Goal: Navigation & Orientation: Find specific page/section

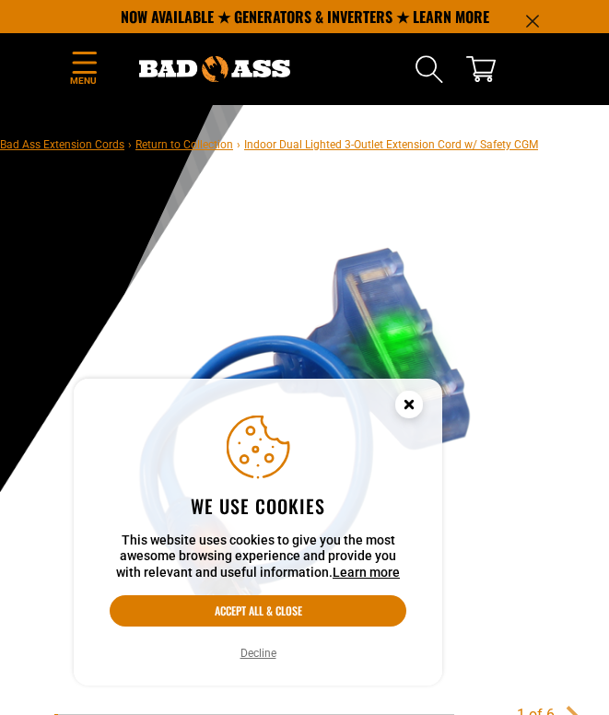
click at [410, 398] on circle "Cookie Consent" at bounding box center [410, 405] width 28 height 28
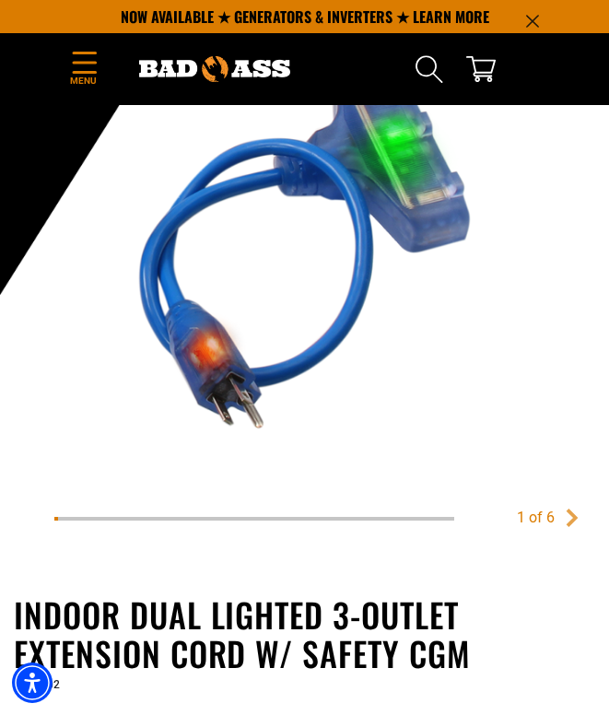
scroll to position [596, 0]
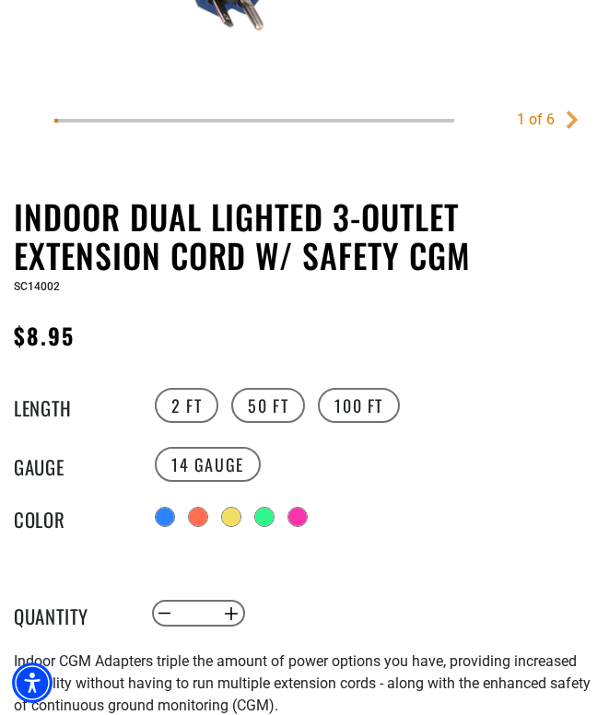
click at [65, 418] on legend "Length" at bounding box center [60, 406] width 92 height 24
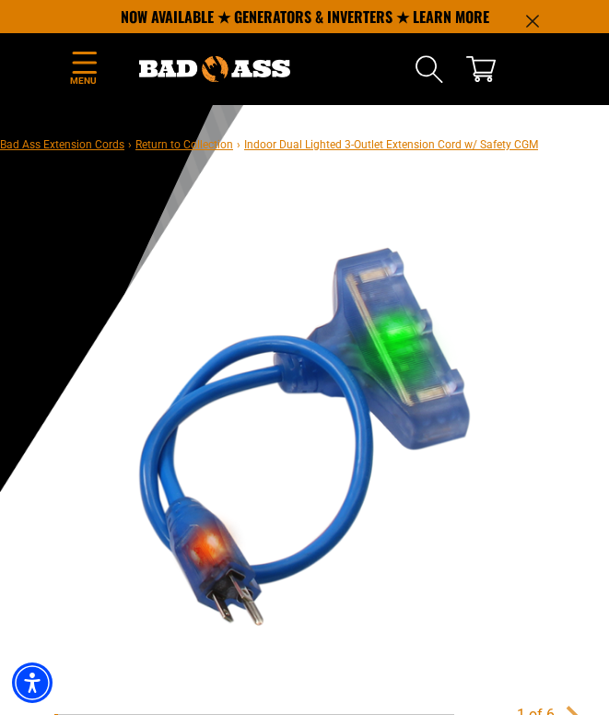
scroll to position [1, 0]
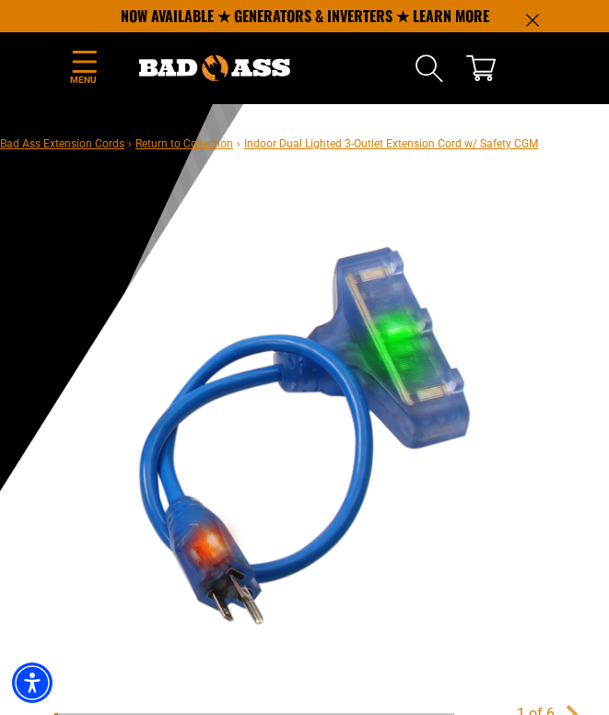
click at [276, 147] on span "Indoor Dual Lighted 3-Outlet Extension Cord w/ Safety CGM" at bounding box center [391, 143] width 294 height 13
click at [179, 151] on nav "Bad Ass Extension Cords › Return to Collection › Indoor Dual Lighted 3-Outlet E…" at bounding box center [269, 143] width 538 height 22
click at [180, 144] on link "Return to Collection" at bounding box center [185, 143] width 98 height 13
click at [88, 146] on link "Bad Ass Extension Cords" at bounding box center [62, 143] width 124 height 13
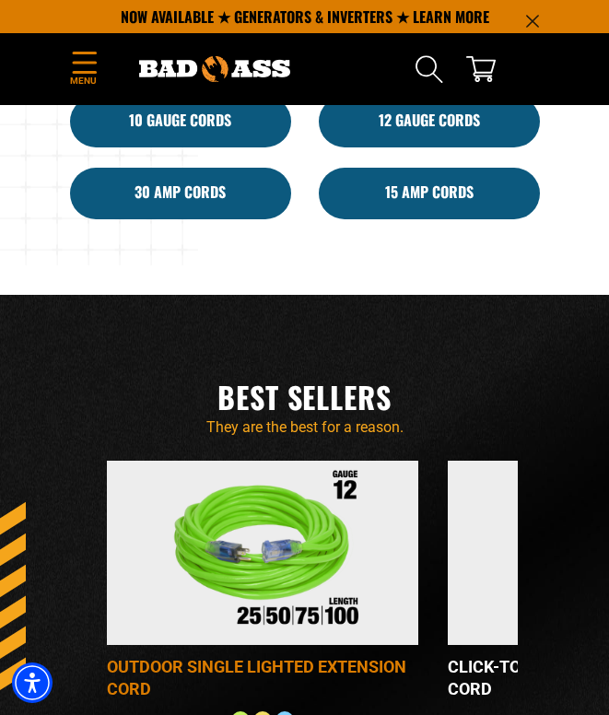
scroll to position [1496, 0]
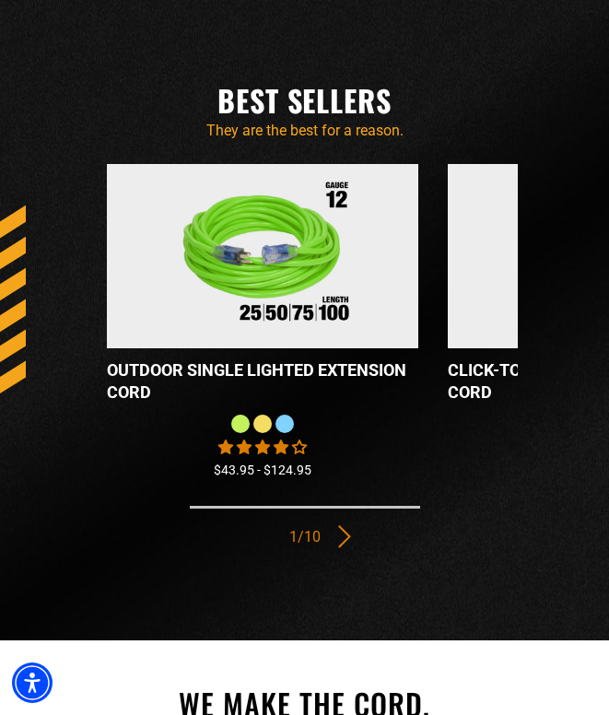
click at [349, 537] on icon "Next" at bounding box center [345, 537] width 16 height 24
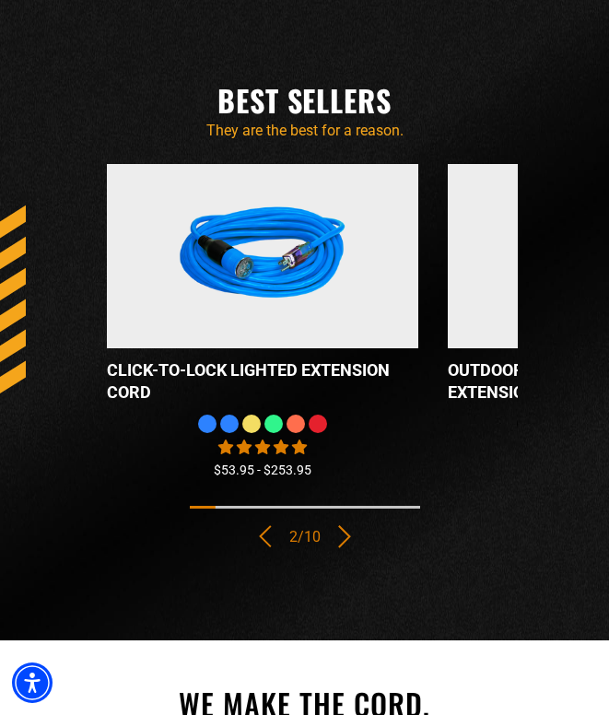
click at [341, 534] on icon "Next" at bounding box center [345, 537] width 16 height 24
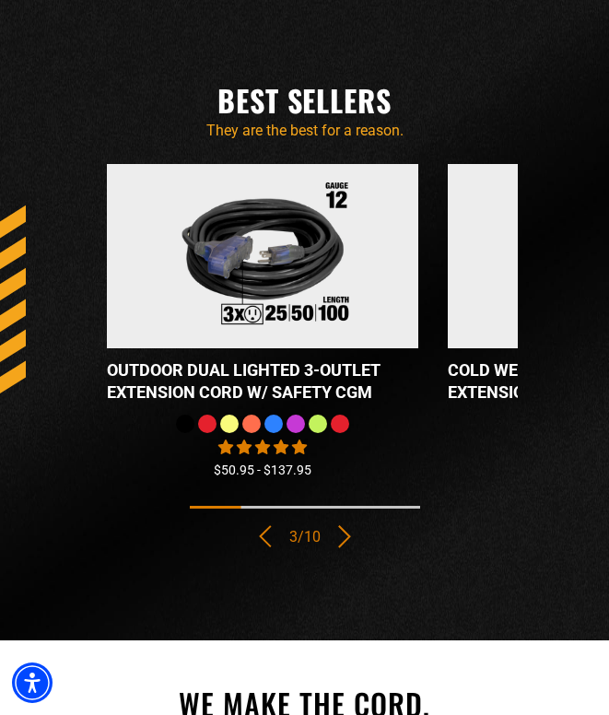
click at [341, 534] on icon "Next" at bounding box center [345, 537] width 16 height 24
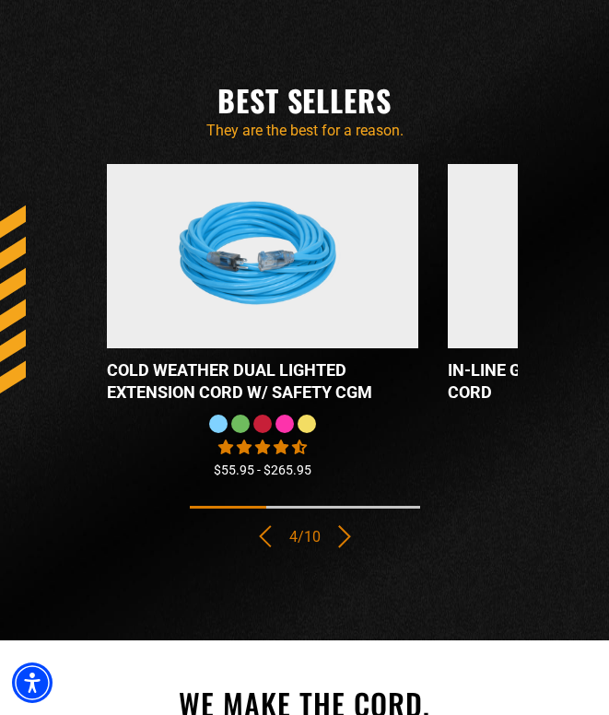
click at [341, 534] on icon "Next" at bounding box center [345, 537] width 16 height 24
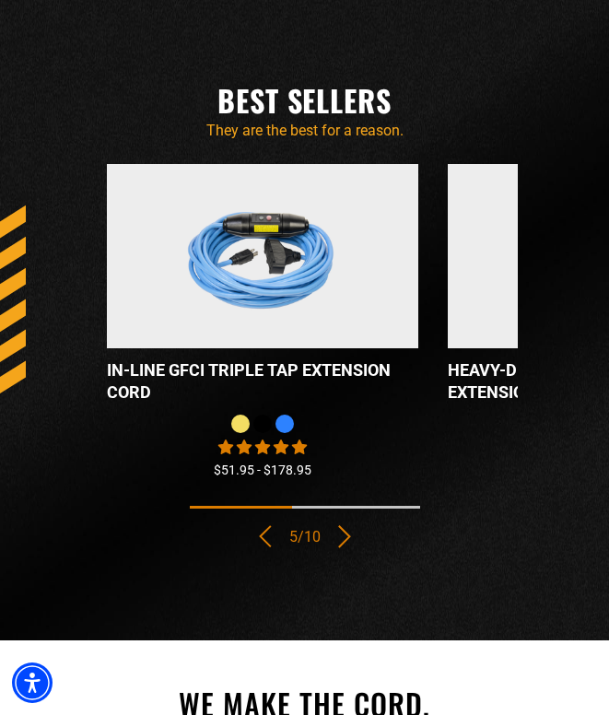
click at [341, 534] on icon "Next" at bounding box center [345, 537] width 16 height 24
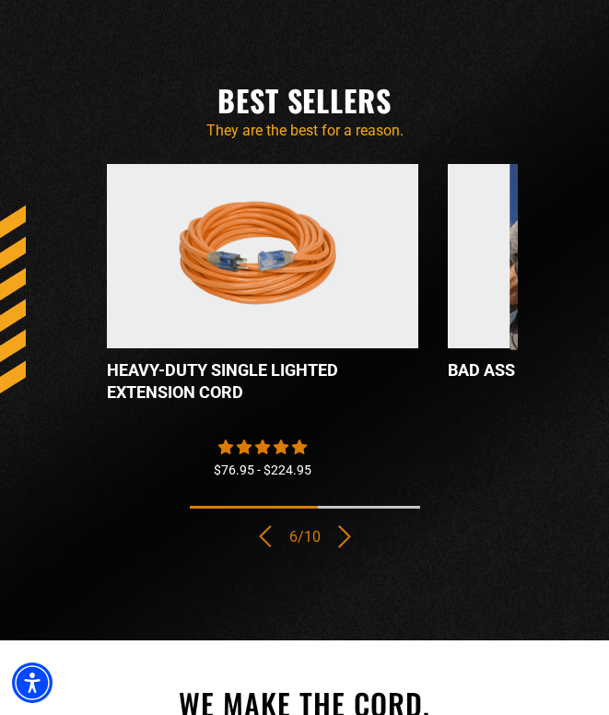
click at [341, 534] on icon "Next" at bounding box center [345, 537] width 16 height 24
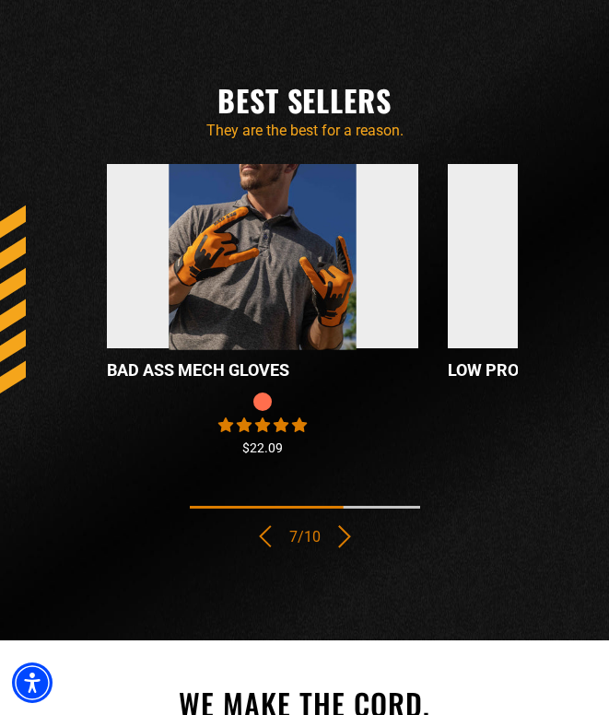
click at [341, 534] on icon "Next" at bounding box center [345, 537] width 16 height 24
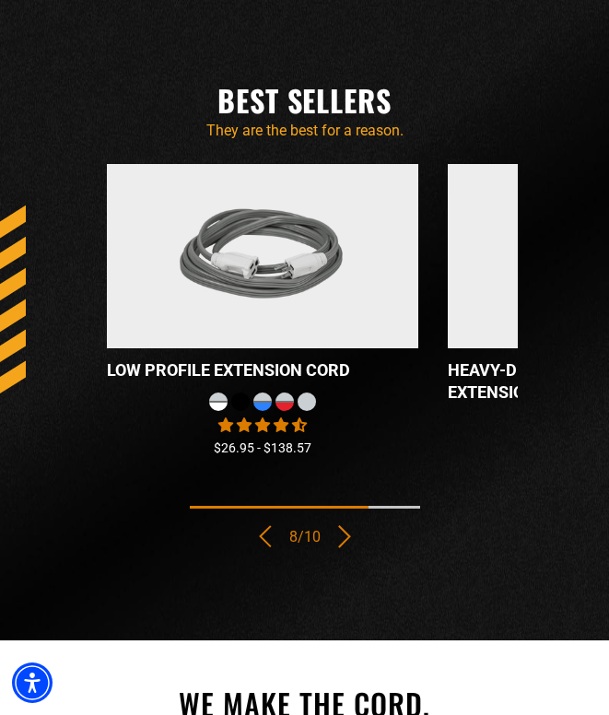
click at [341, 534] on icon "Next" at bounding box center [345, 537] width 16 height 24
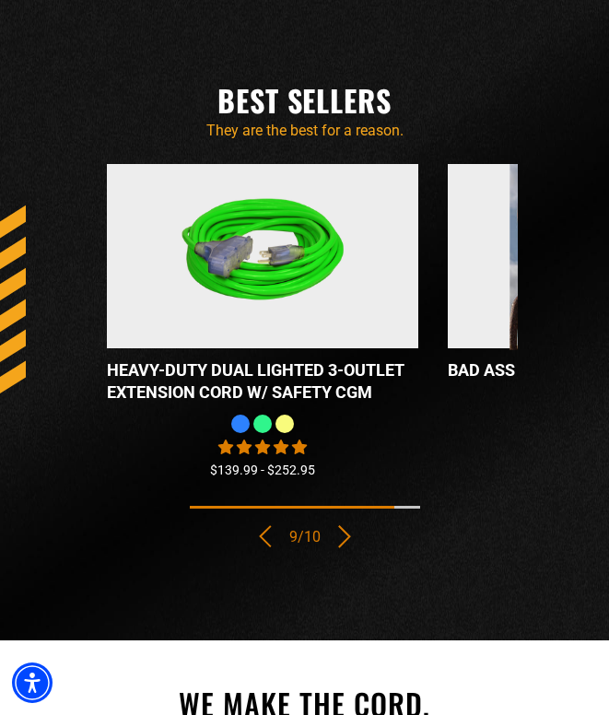
click at [338, 535] on icon "Next" at bounding box center [345, 537] width 16 height 24
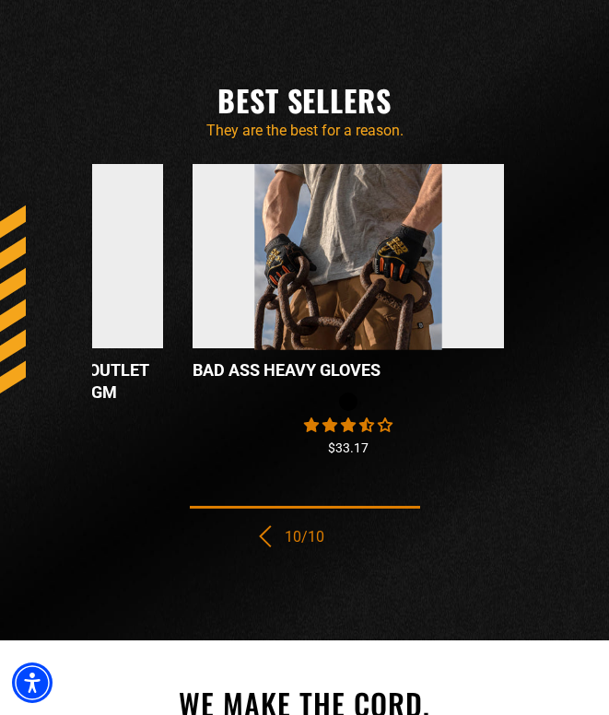
click at [338, 535] on icon "Next" at bounding box center [345, 537] width 16 height 24
click at [265, 540] on icon "Previous" at bounding box center [265, 537] width 16 height 24
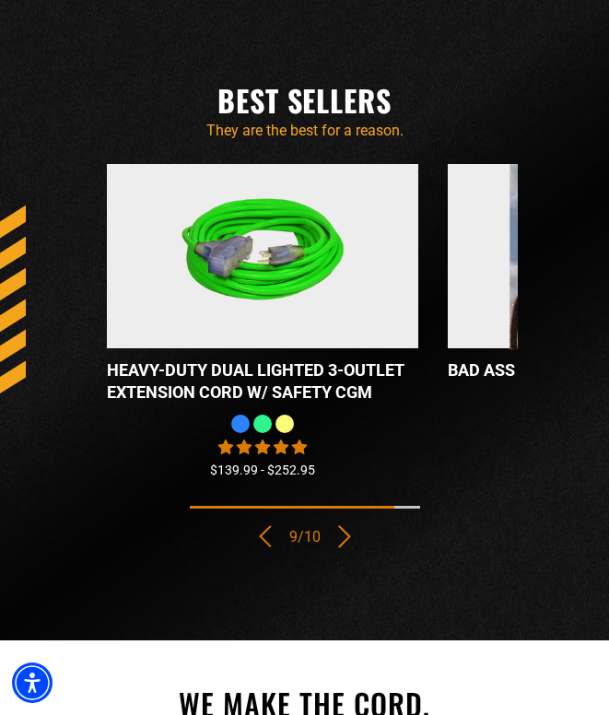
click at [265, 540] on icon "Previous" at bounding box center [265, 537] width 16 height 24
